Goal: Transaction & Acquisition: Purchase product/service

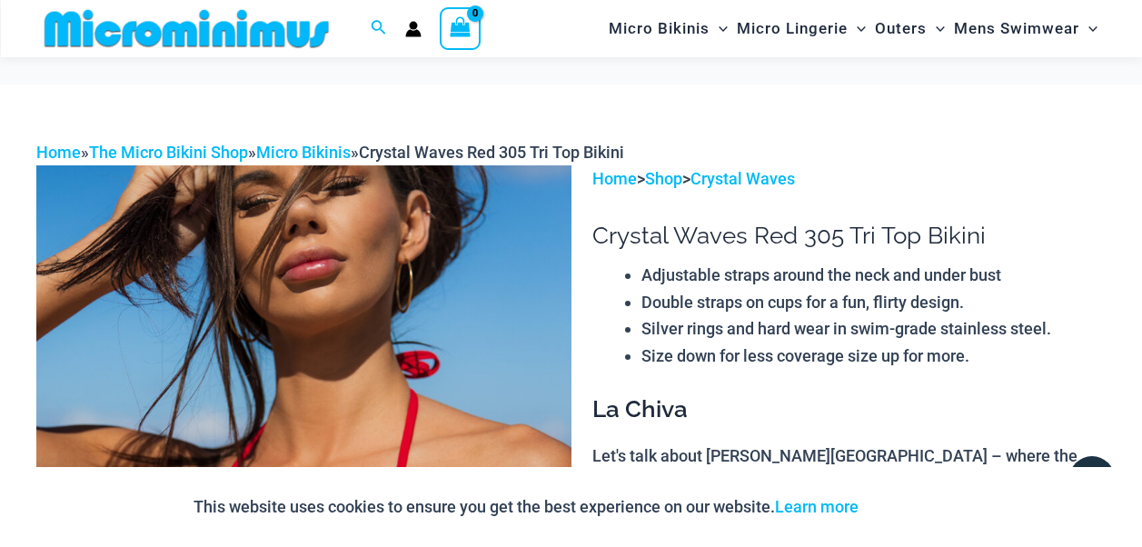
scroll to position [360, 0]
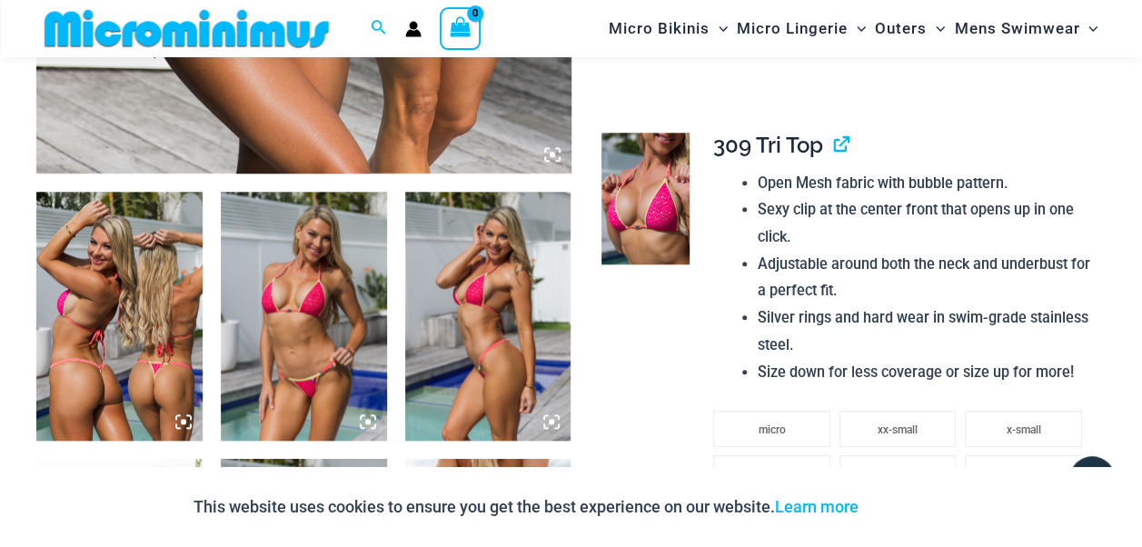
scroll to position [703, 0]
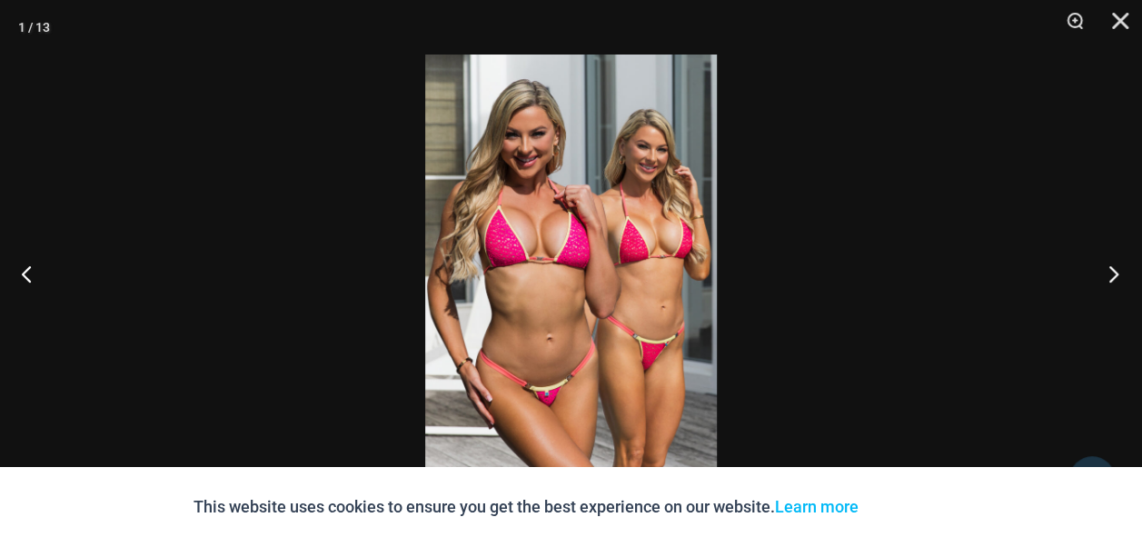
click at [1112, 265] on button "Next" at bounding box center [1108, 273] width 68 height 91
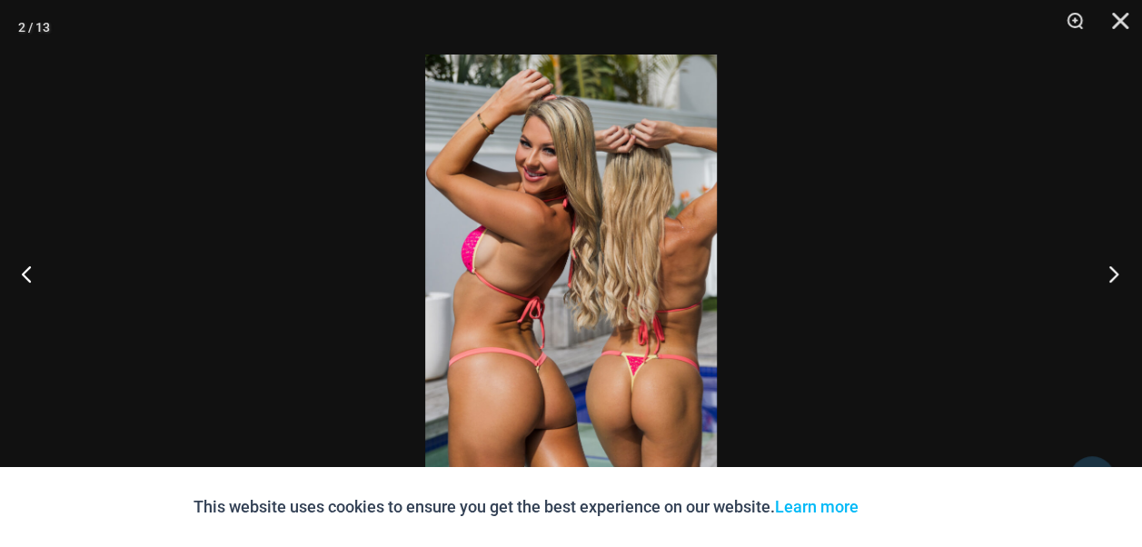
click at [1112, 265] on button "Next" at bounding box center [1108, 273] width 68 height 91
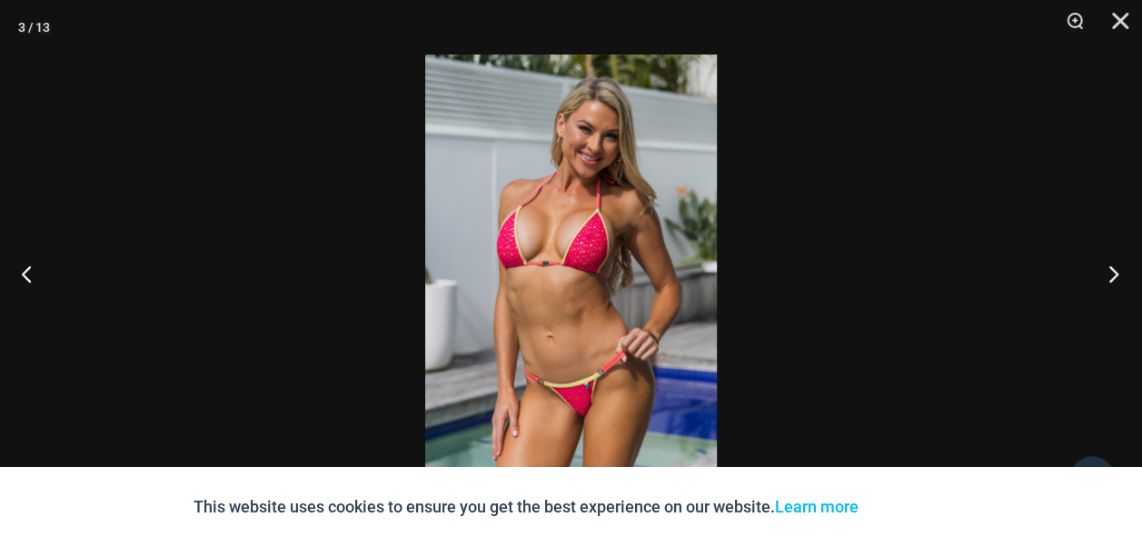
click at [1116, 271] on button "Next" at bounding box center [1108, 273] width 68 height 91
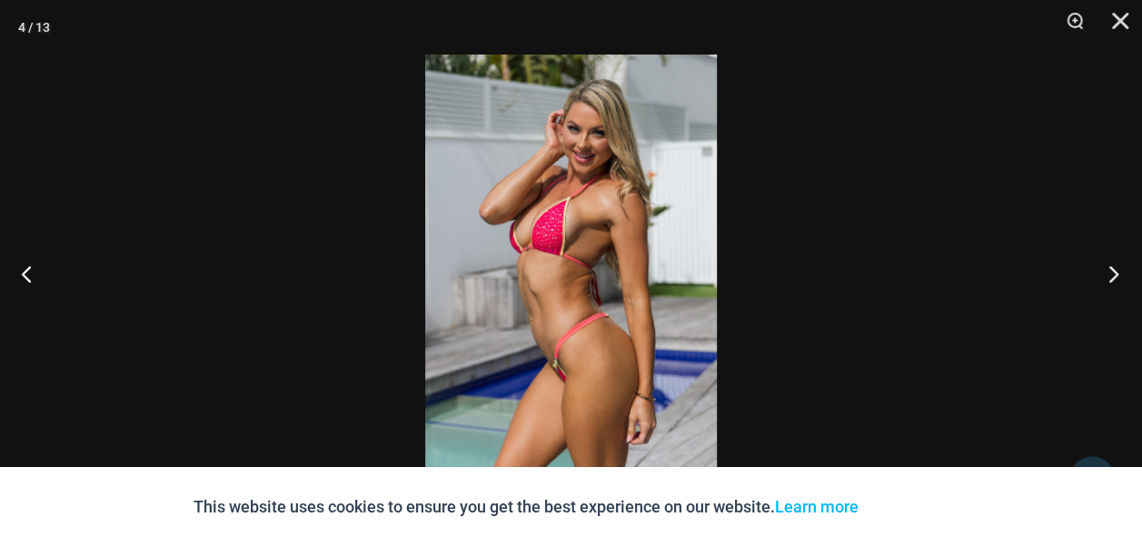
click at [1116, 271] on button "Next" at bounding box center [1108, 273] width 68 height 91
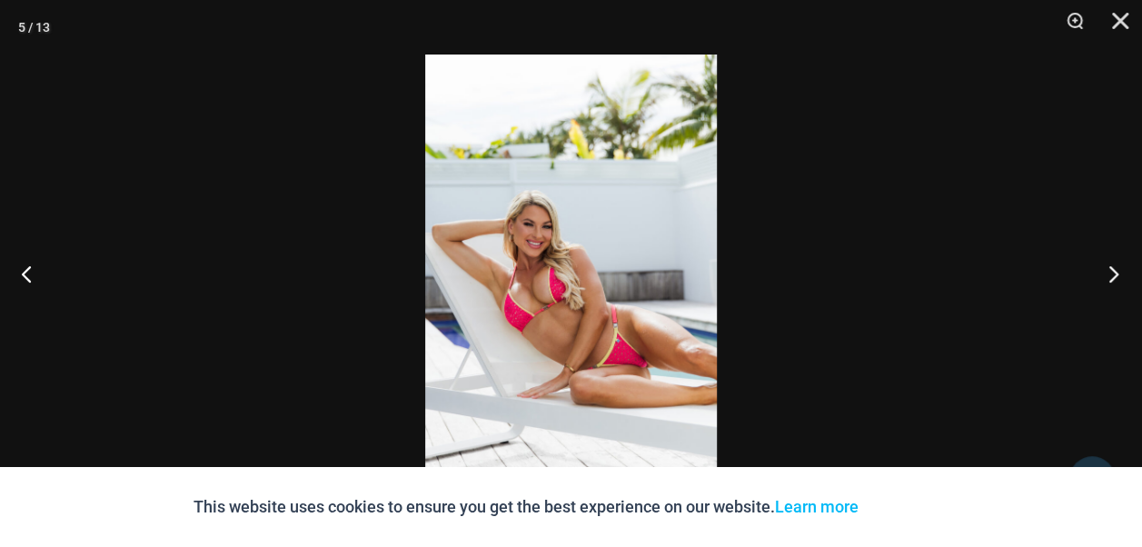
click at [1116, 271] on button "Next" at bounding box center [1108, 273] width 68 height 91
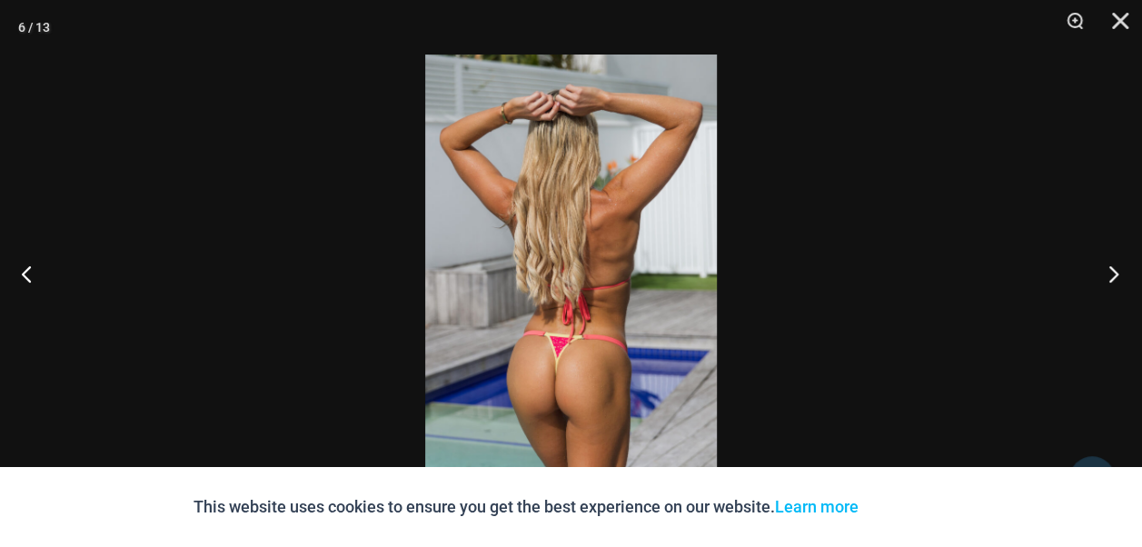
click at [1116, 271] on button "Next" at bounding box center [1108, 273] width 68 height 91
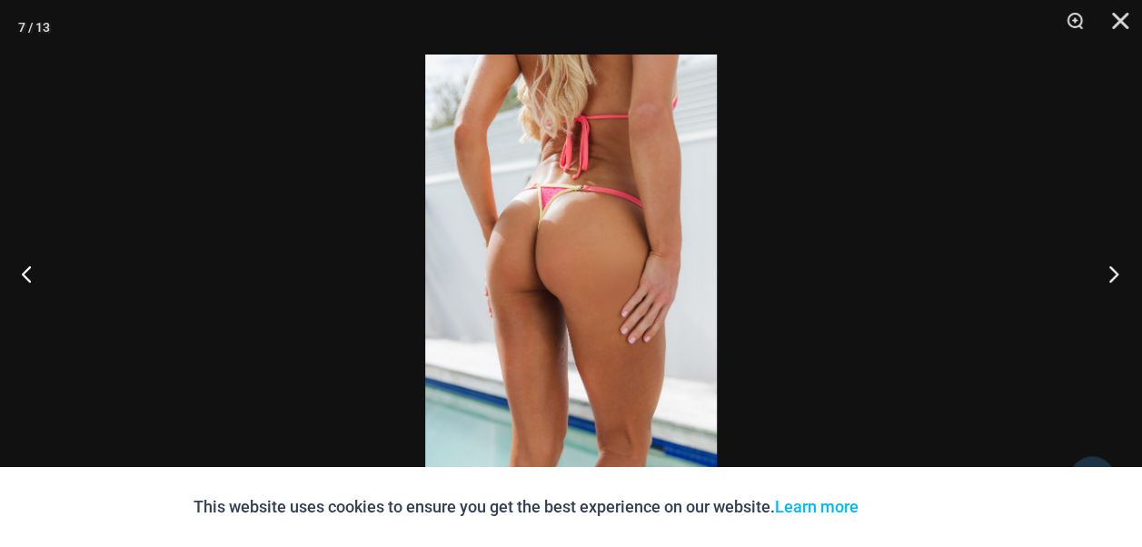
click at [1116, 271] on button "Next" at bounding box center [1108, 273] width 68 height 91
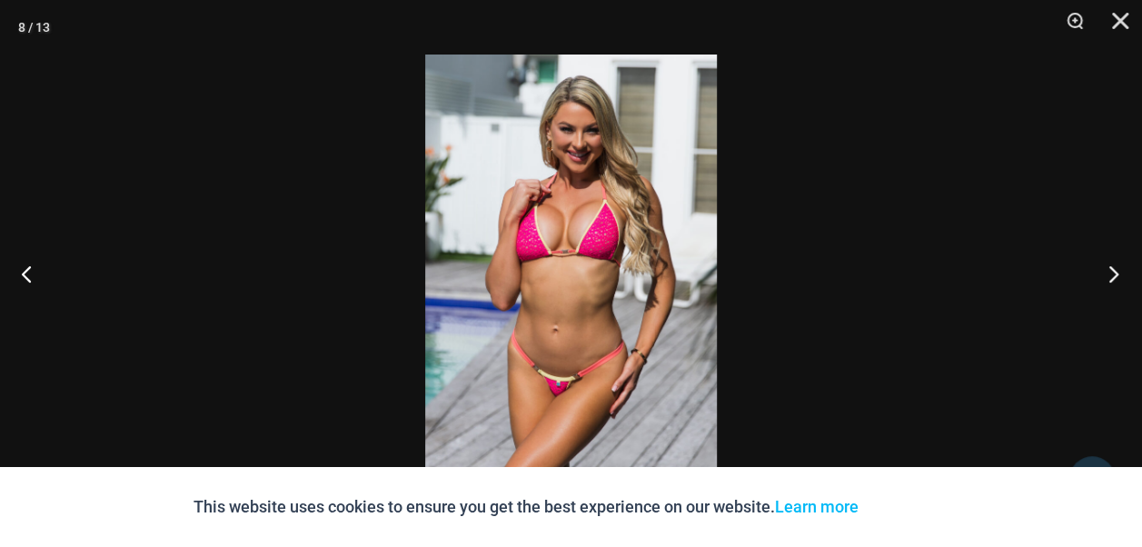
click at [1116, 271] on button "Next" at bounding box center [1108, 273] width 68 height 91
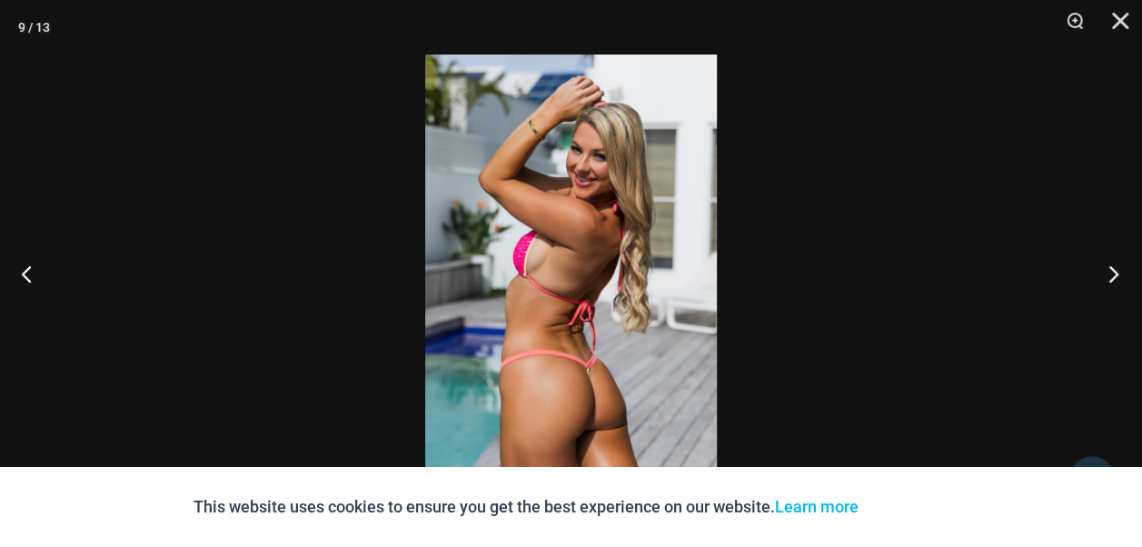
click at [1116, 271] on button "Next" at bounding box center [1108, 273] width 68 height 91
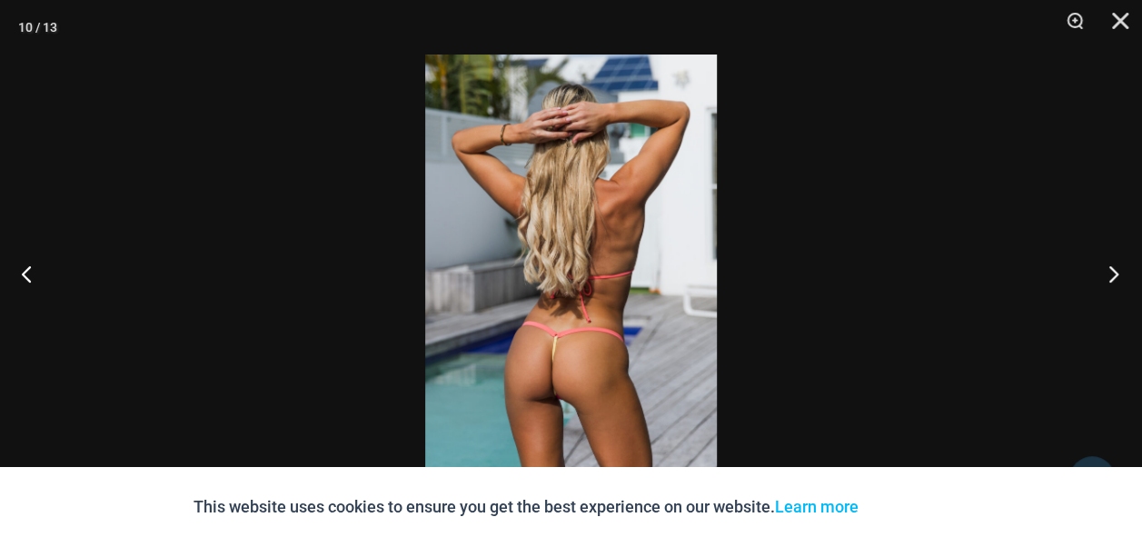
click at [1116, 271] on button "Next" at bounding box center [1108, 273] width 68 height 91
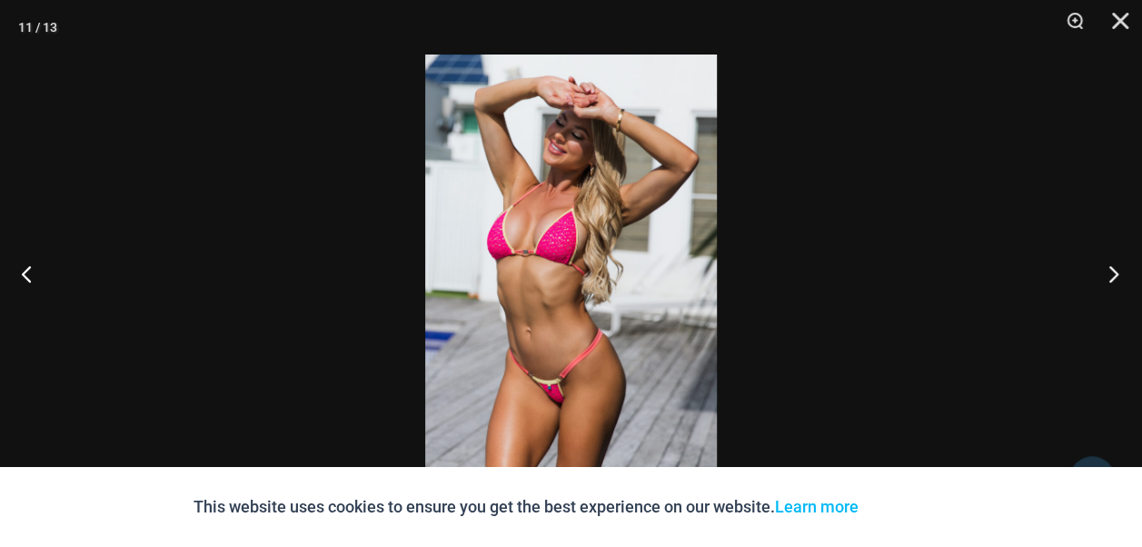
click at [1116, 271] on button "Next" at bounding box center [1108, 273] width 68 height 91
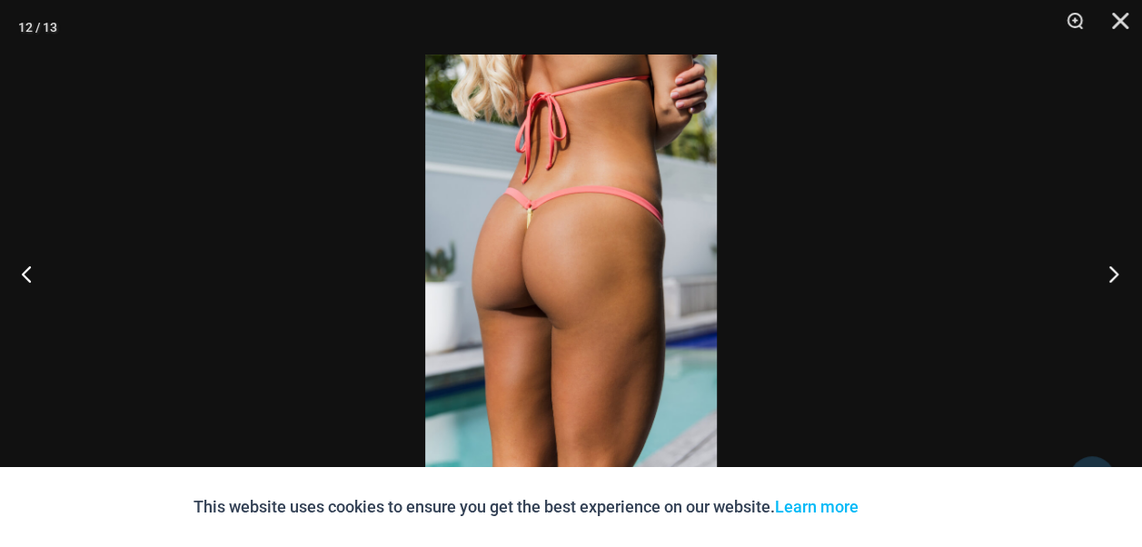
click at [1116, 271] on button "Next" at bounding box center [1108, 273] width 68 height 91
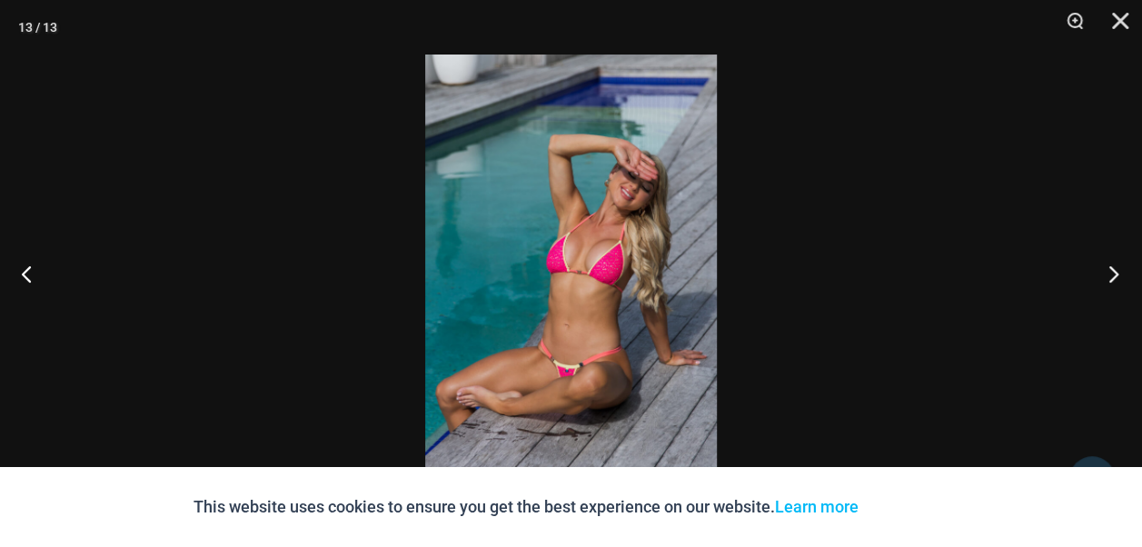
click at [1116, 271] on button "Next" at bounding box center [1108, 273] width 68 height 91
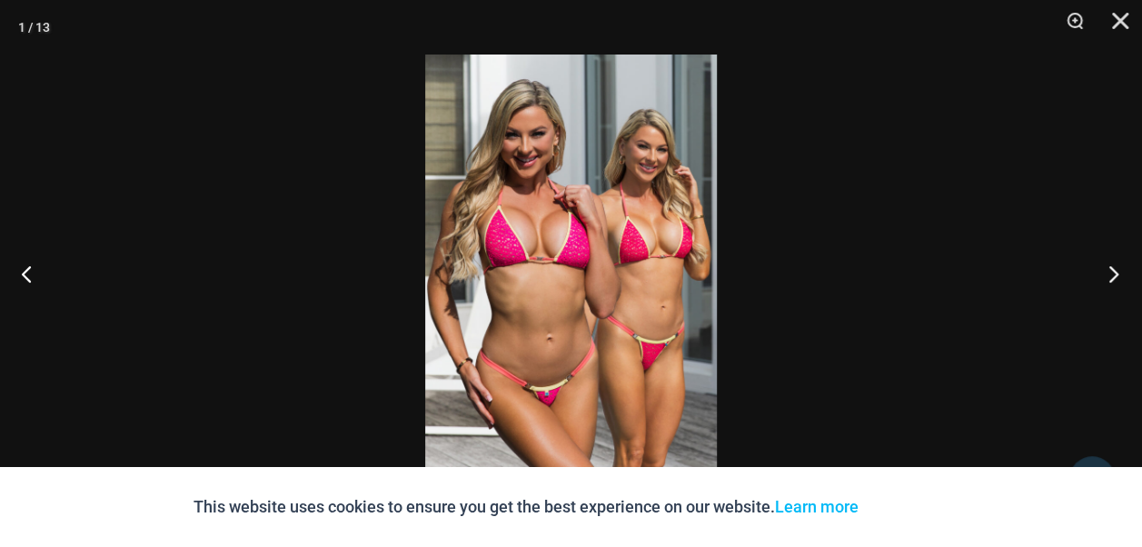
click at [1116, 271] on button "Next" at bounding box center [1108, 273] width 68 height 91
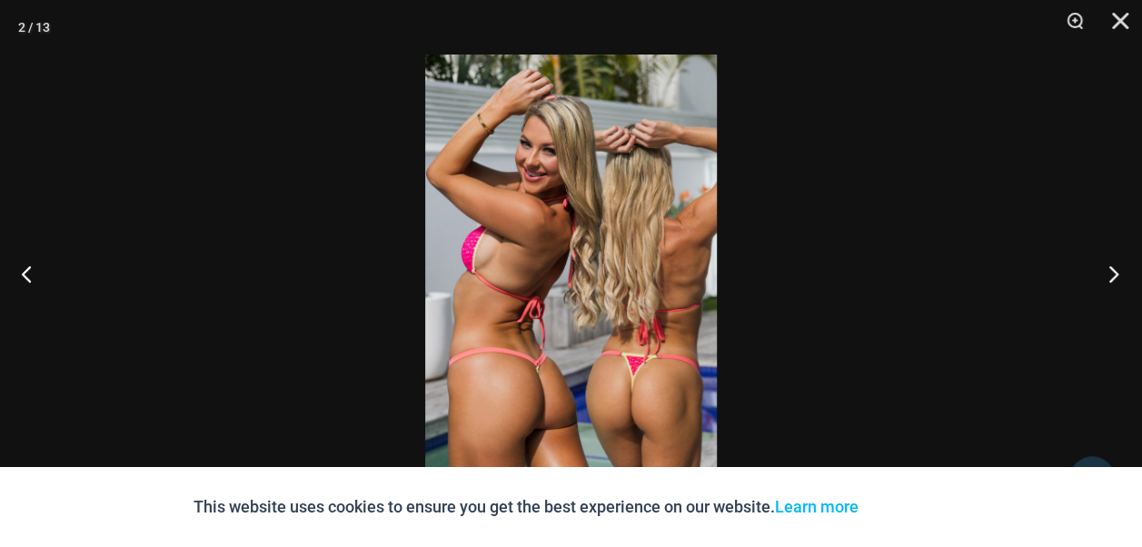
click at [1116, 271] on button "Next" at bounding box center [1108, 273] width 68 height 91
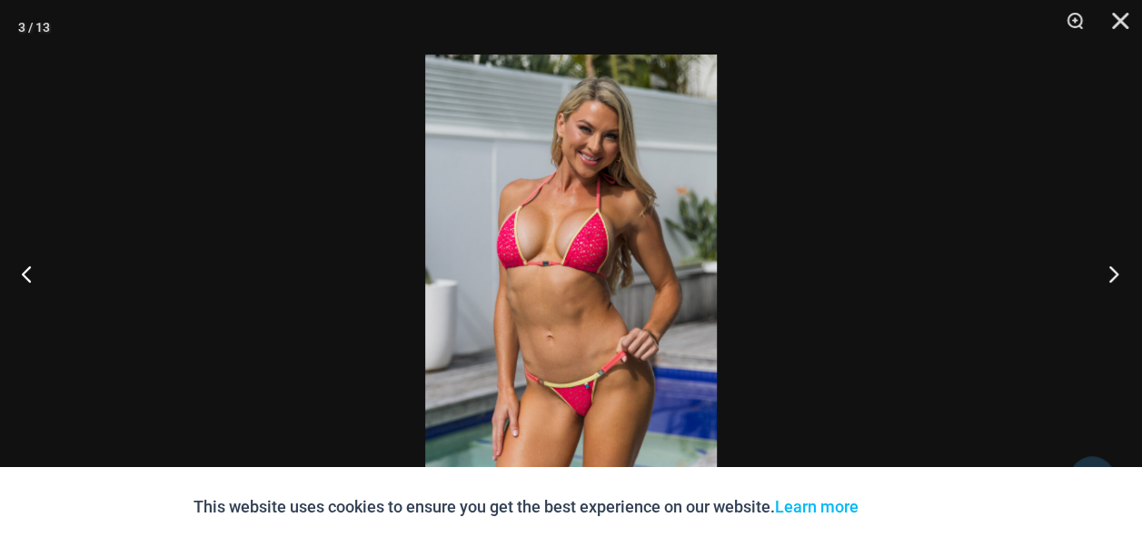
click at [1116, 271] on button "Next" at bounding box center [1108, 273] width 68 height 91
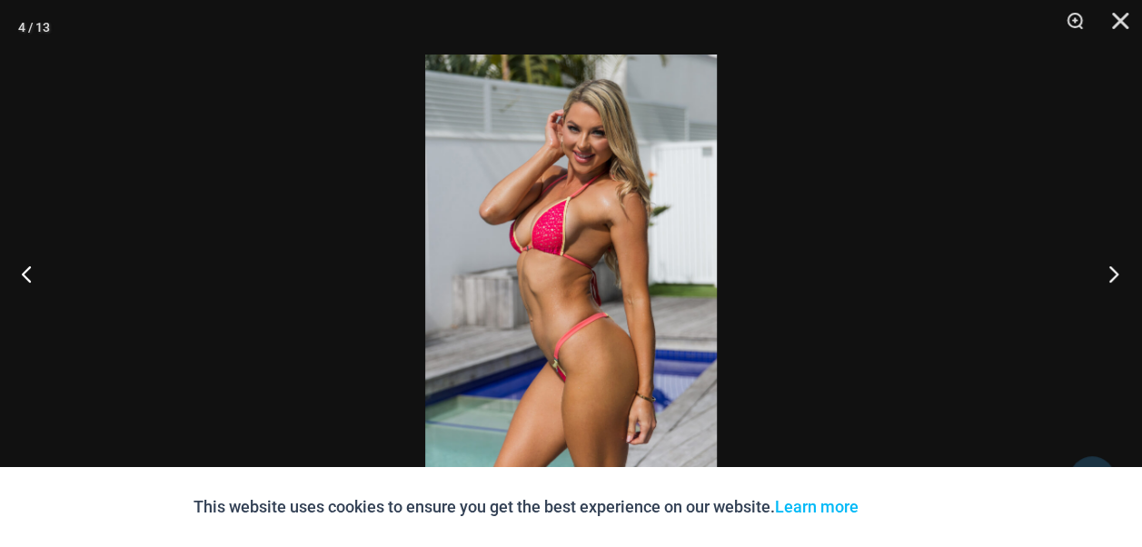
click at [1116, 271] on button "Next" at bounding box center [1108, 273] width 68 height 91
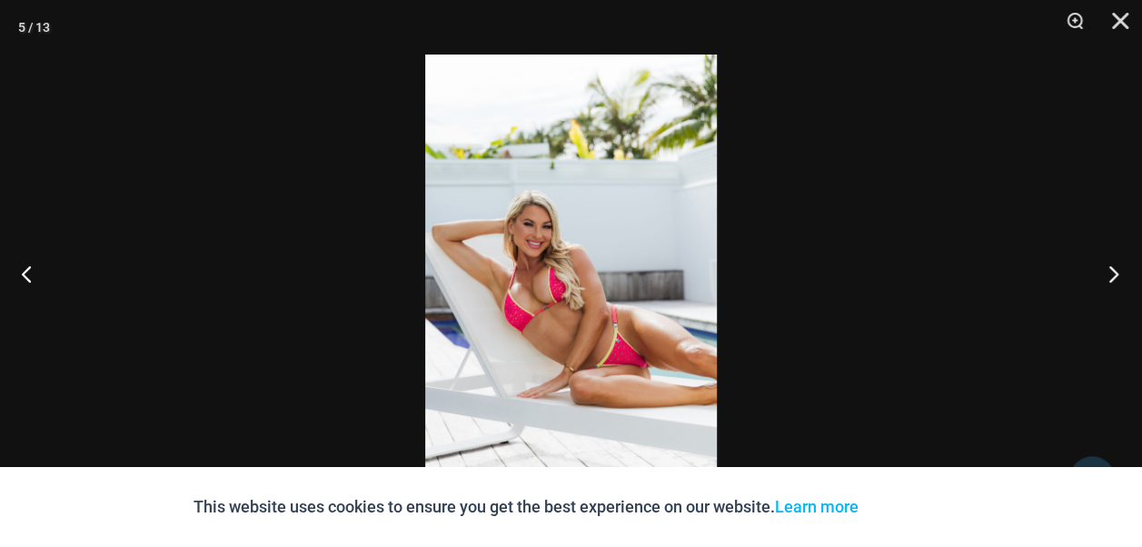
click at [1116, 271] on button "Next" at bounding box center [1108, 273] width 68 height 91
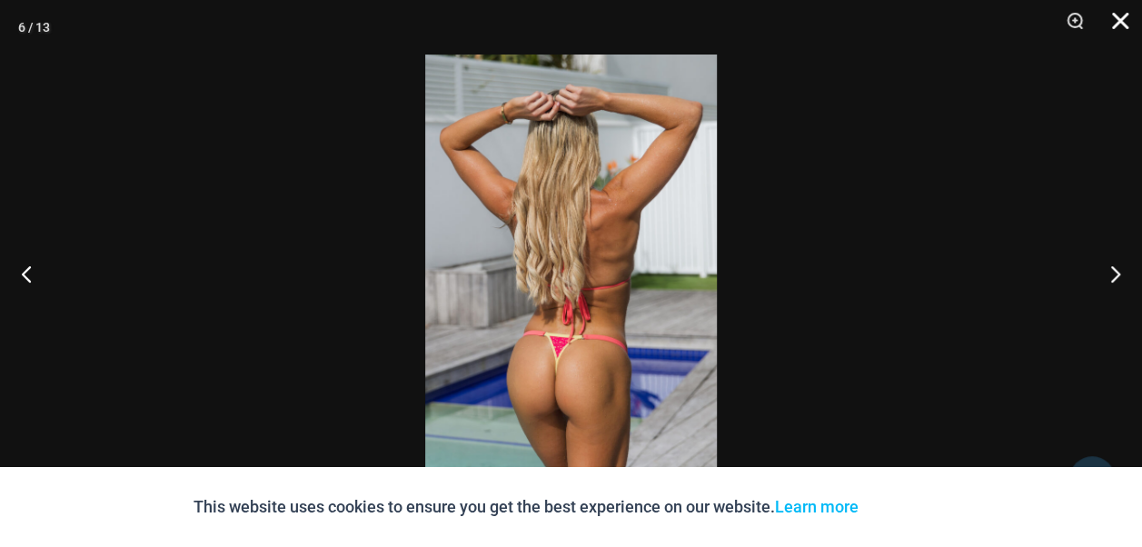
click at [1124, 18] on button "Close" at bounding box center [1113, 27] width 45 height 55
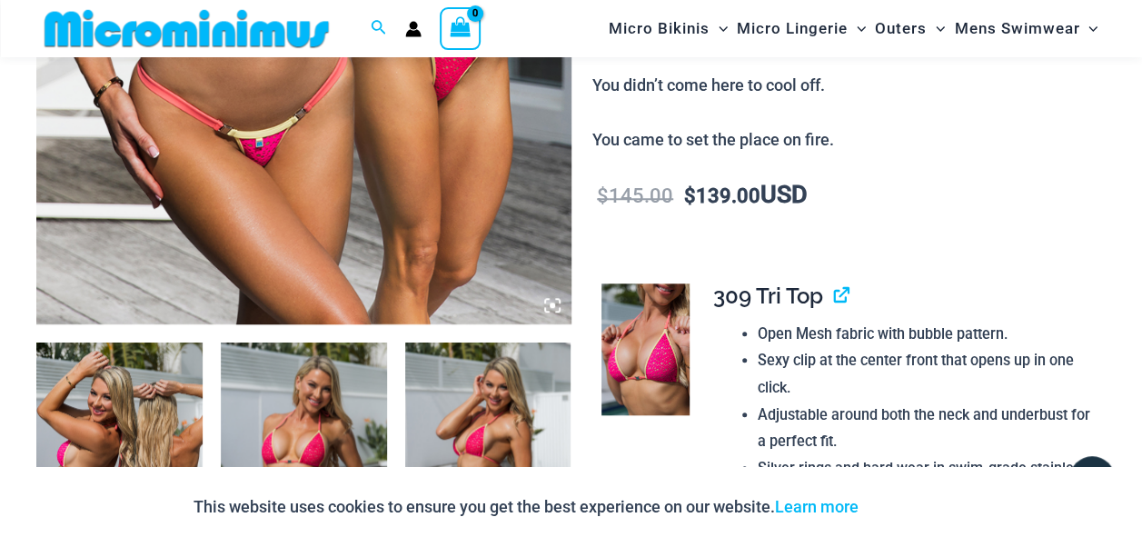
scroll to position [612, 0]
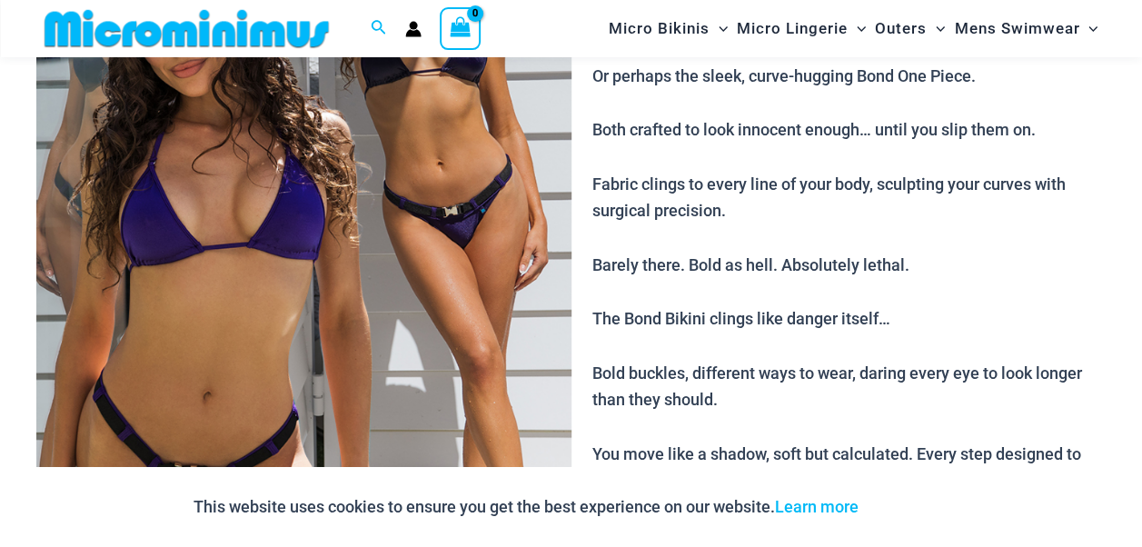
scroll to position [240, 0]
